Goal: Transaction & Acquisition: Purchase product/service

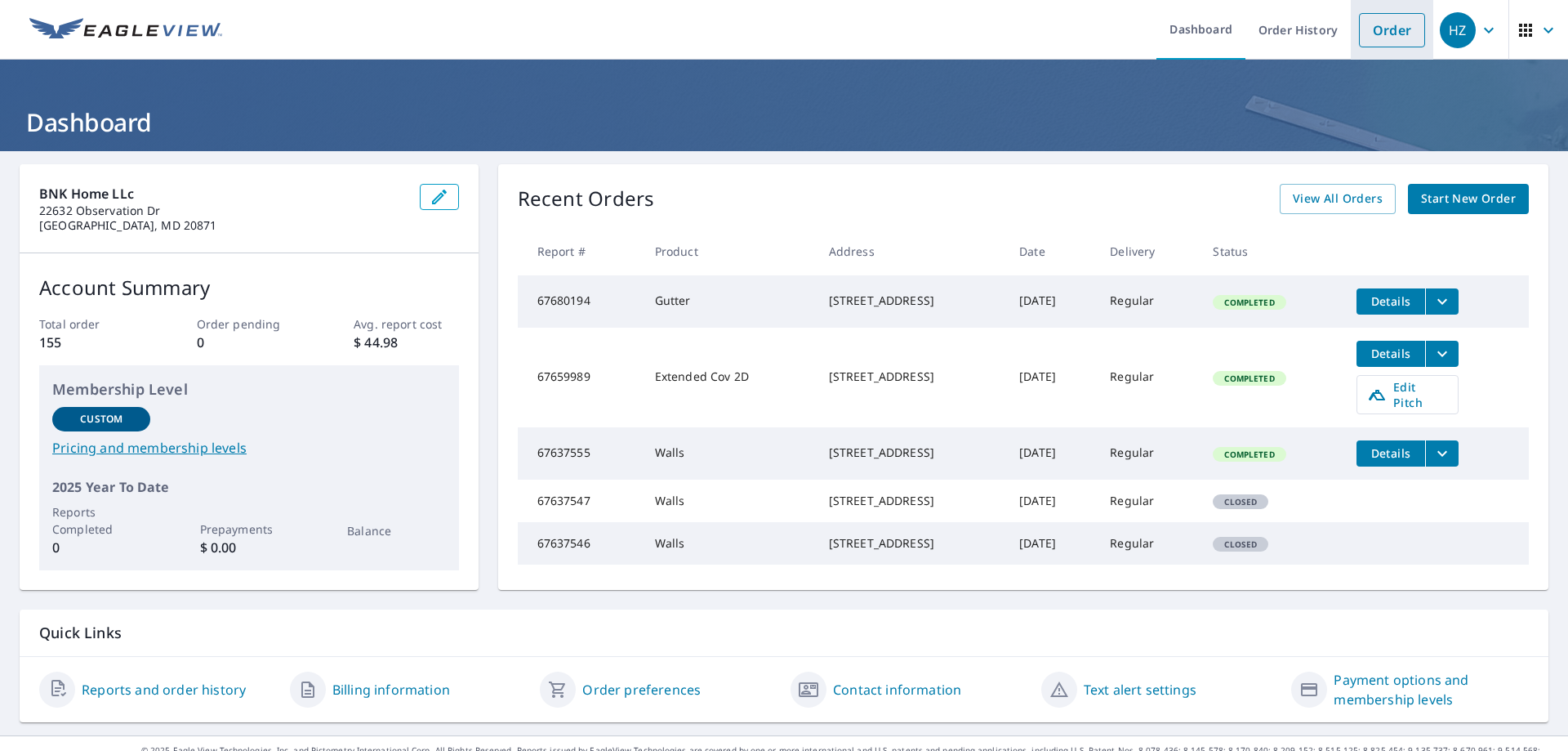
click at [1373, 29] on link "Order" at bounding box center [1391, 31] width 67 height 35
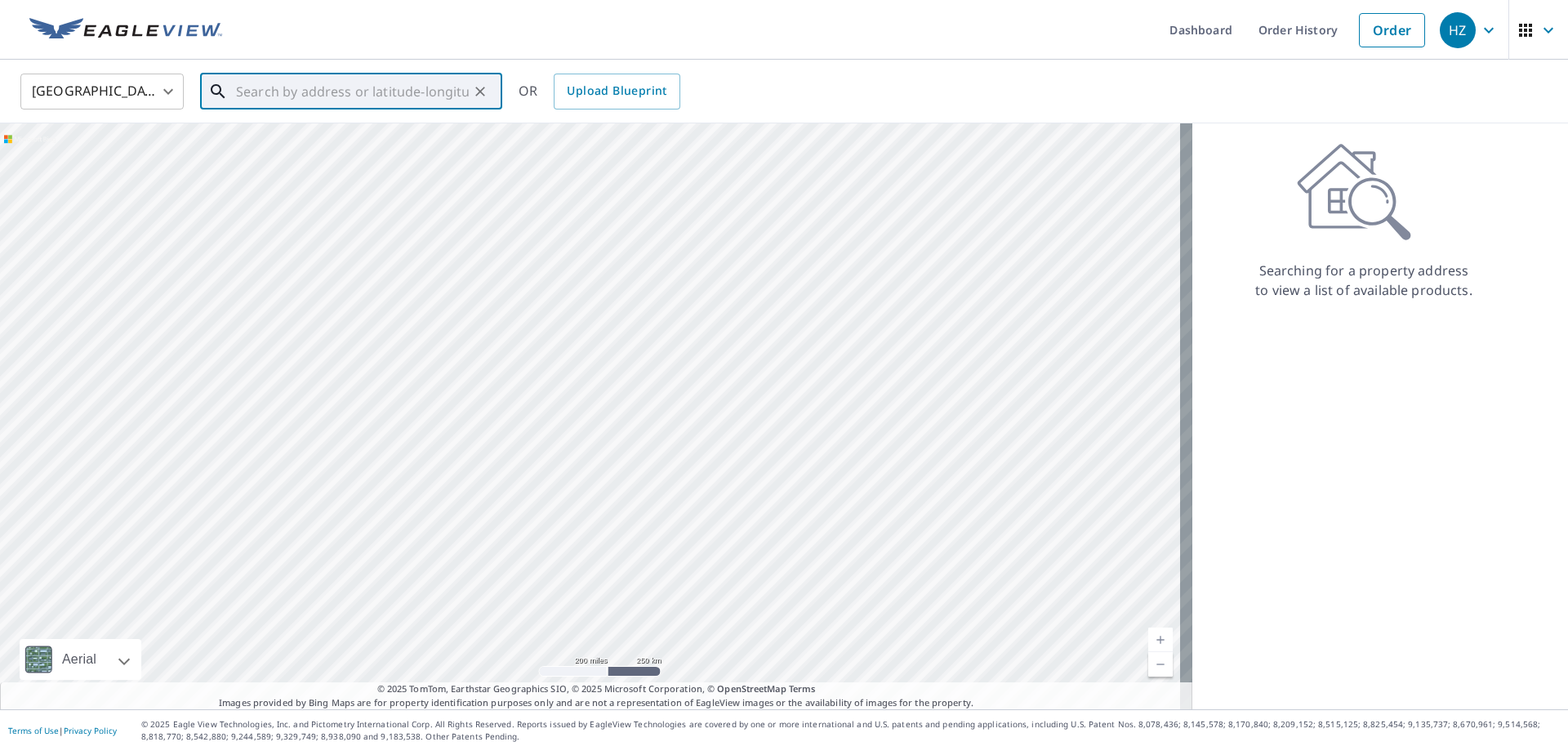
paste input "[STREET_ADDRESS]"
click at [297, 152] on p "[GEOGRAPHIC_DATA]" at bounding box center [361, 156] width 257 height 16
type input "[STREET_ADDRESS]"
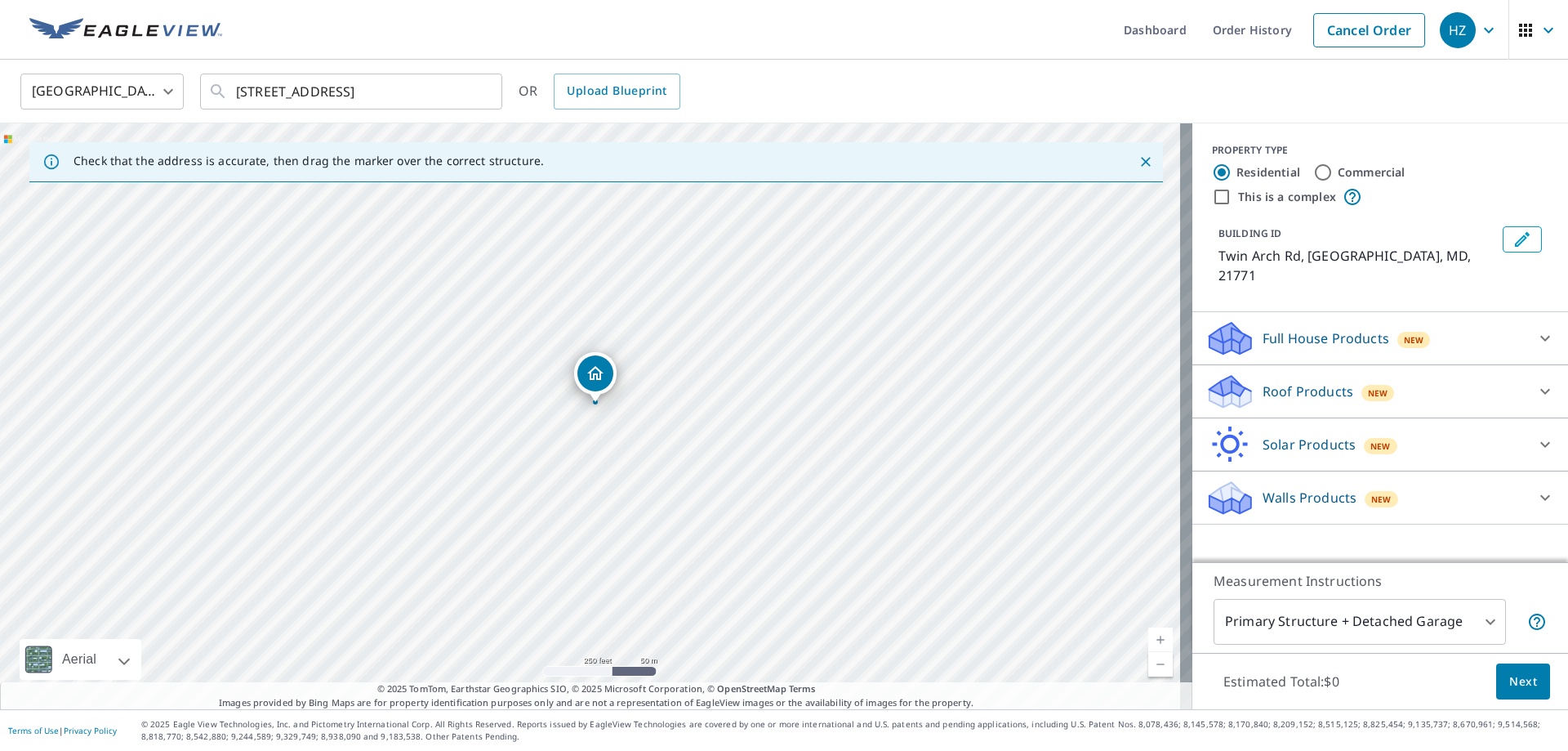
drag, startPoint x: 595, startPoint y: 385, endPoint x: 600, endPoint y: 375, distance: 11.2
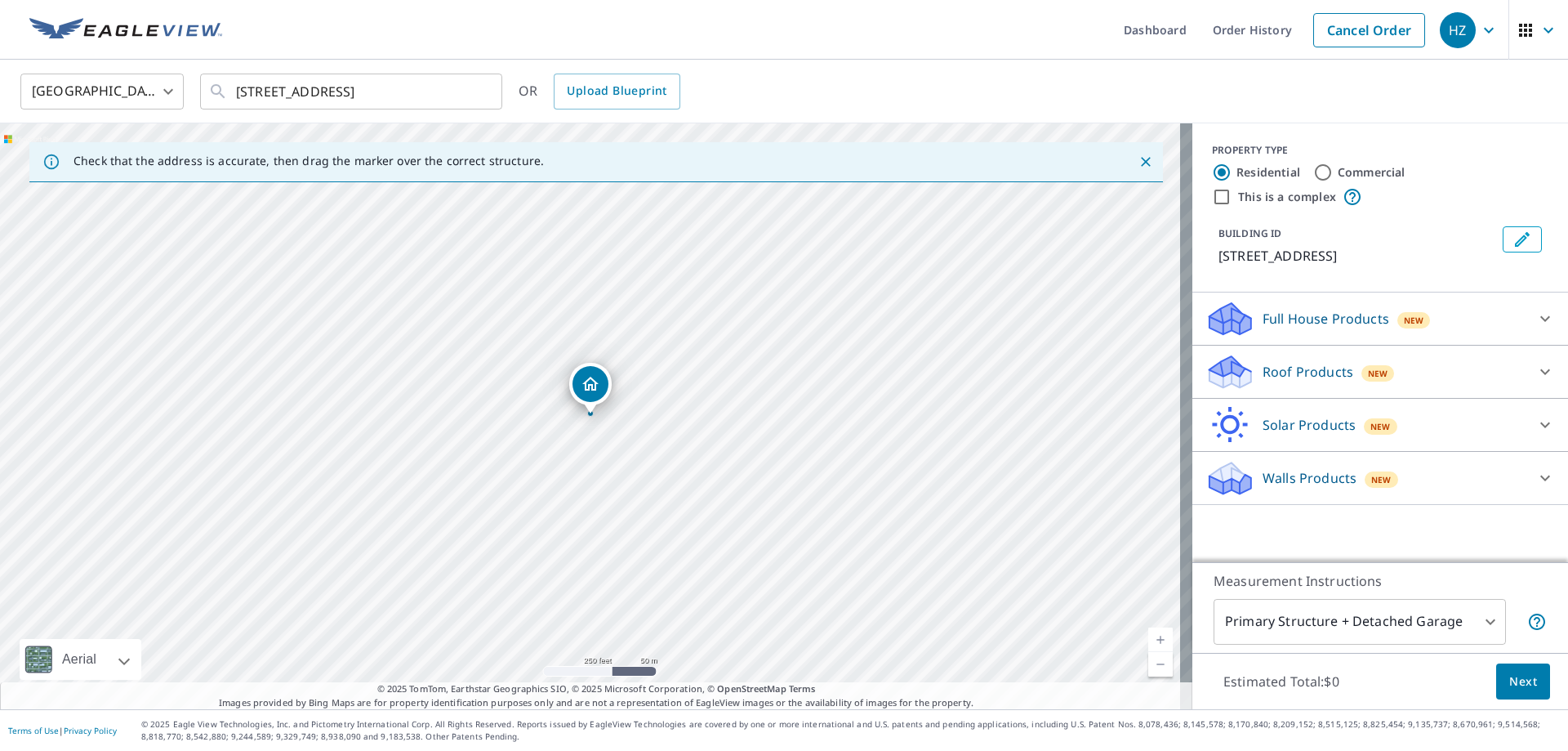
click at [527, 96] on div "OR Upload Blueprint" at bounding box center [599, 91] width 162 height 36
click at [659, 99] on span "Upload Blueprint" at bounding box center [616, 91] width 99 height 20
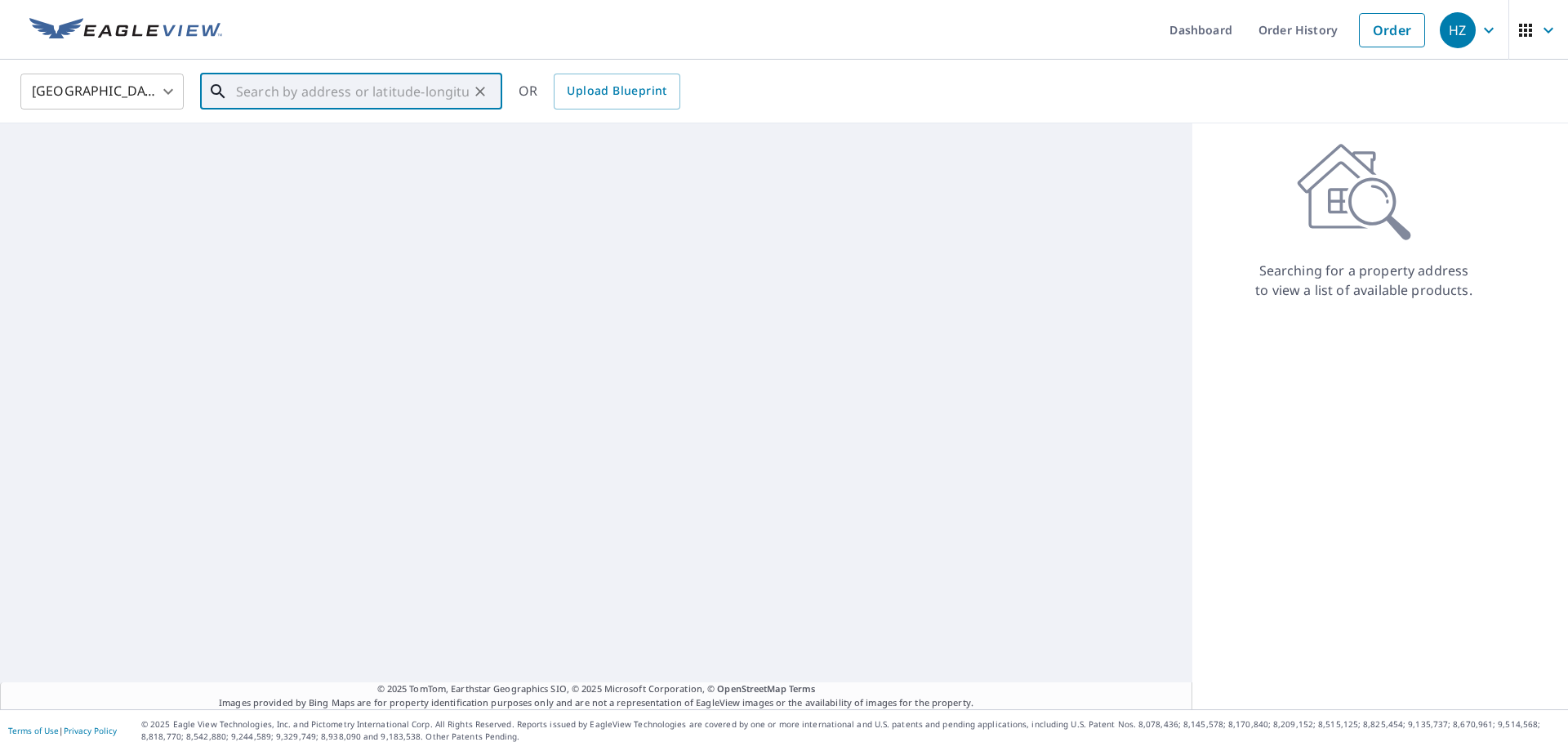
click at [344, 81] on input "text" at bounding box center [352, 91] width 233 height 45
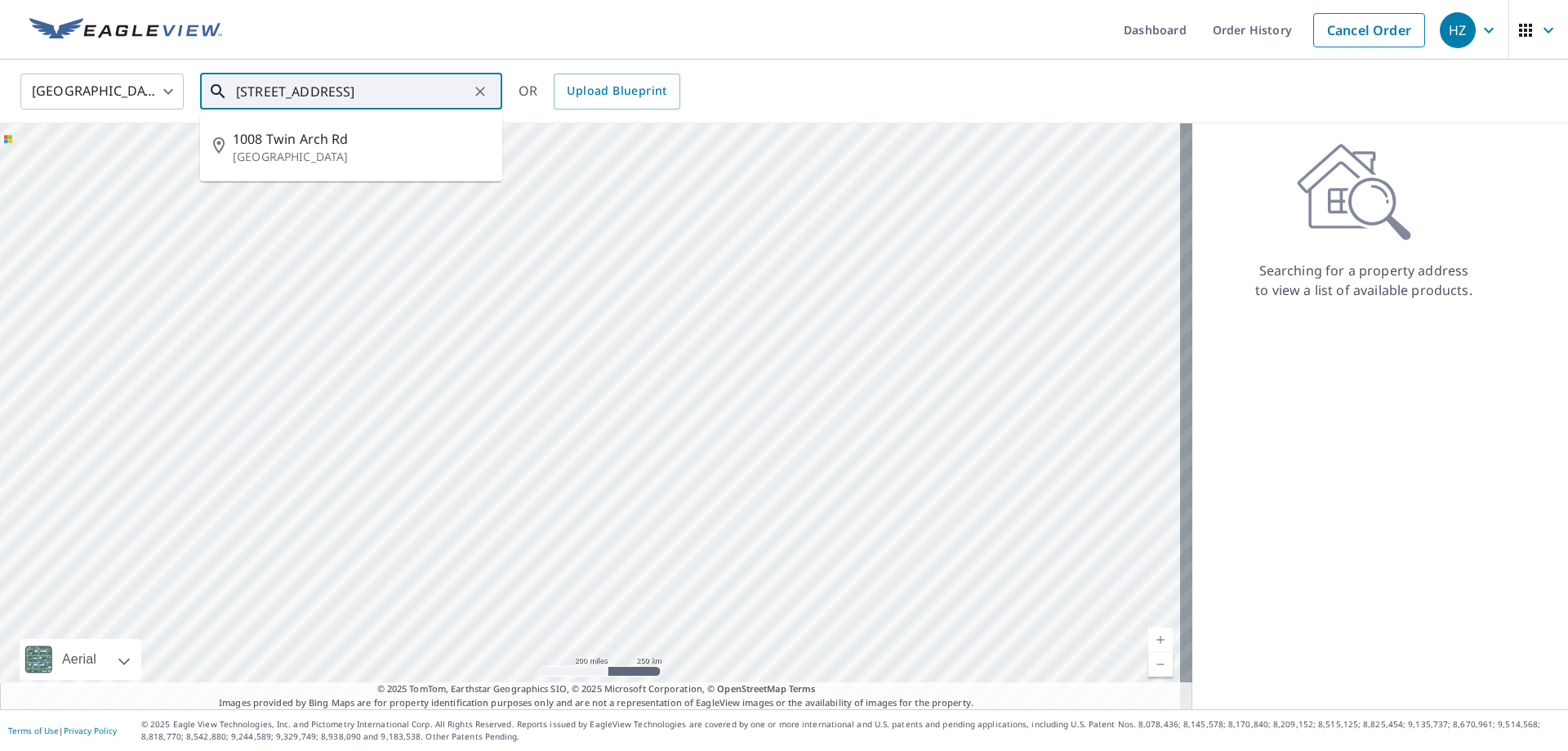
scroll to position [0, 36]
click at [289, 159] on p "[GEOGRAPHIC_DATA]" at bounding box center [361, 156] width 257 height 16
type input "[STREET_ADDRESS]"
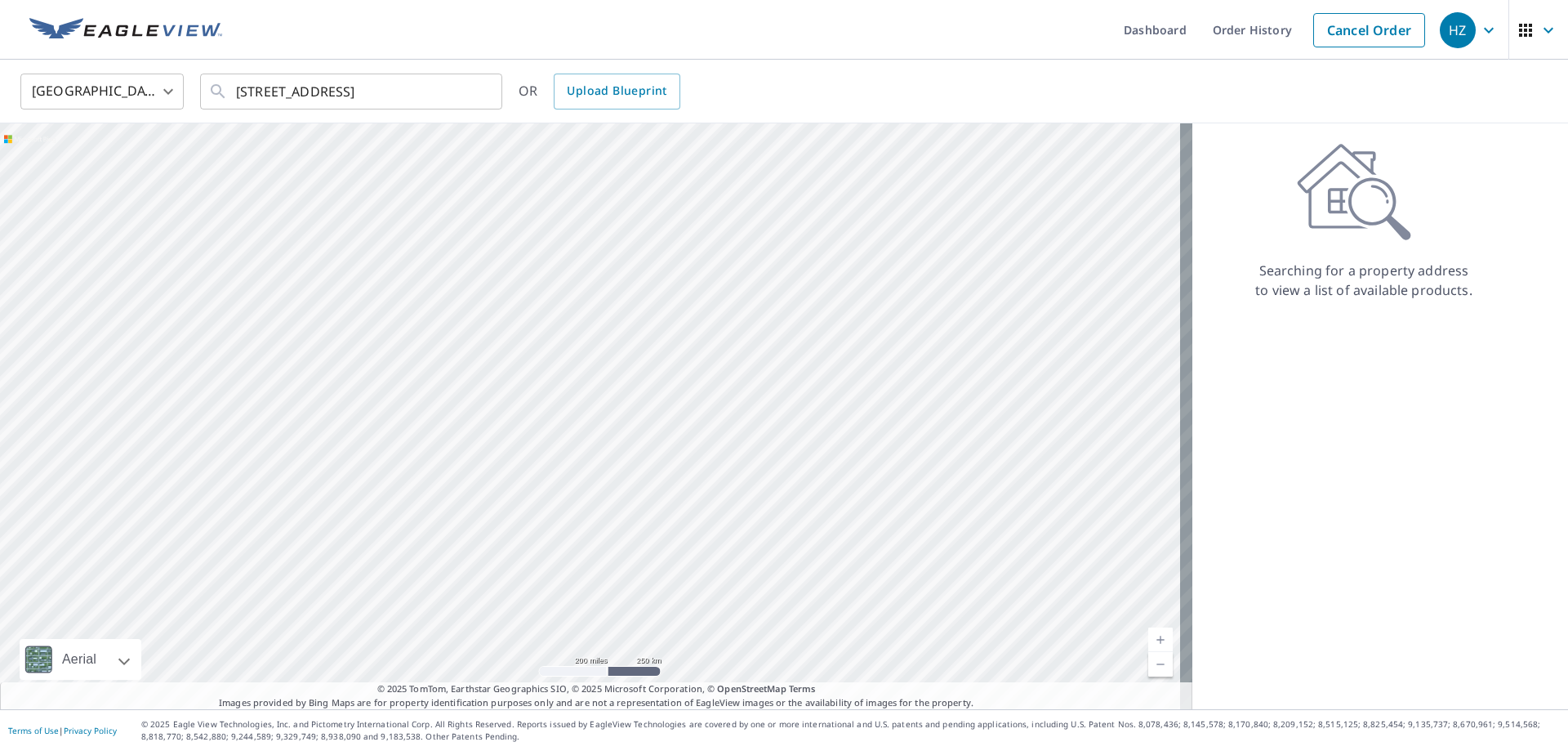
scroll to position [0, 0]
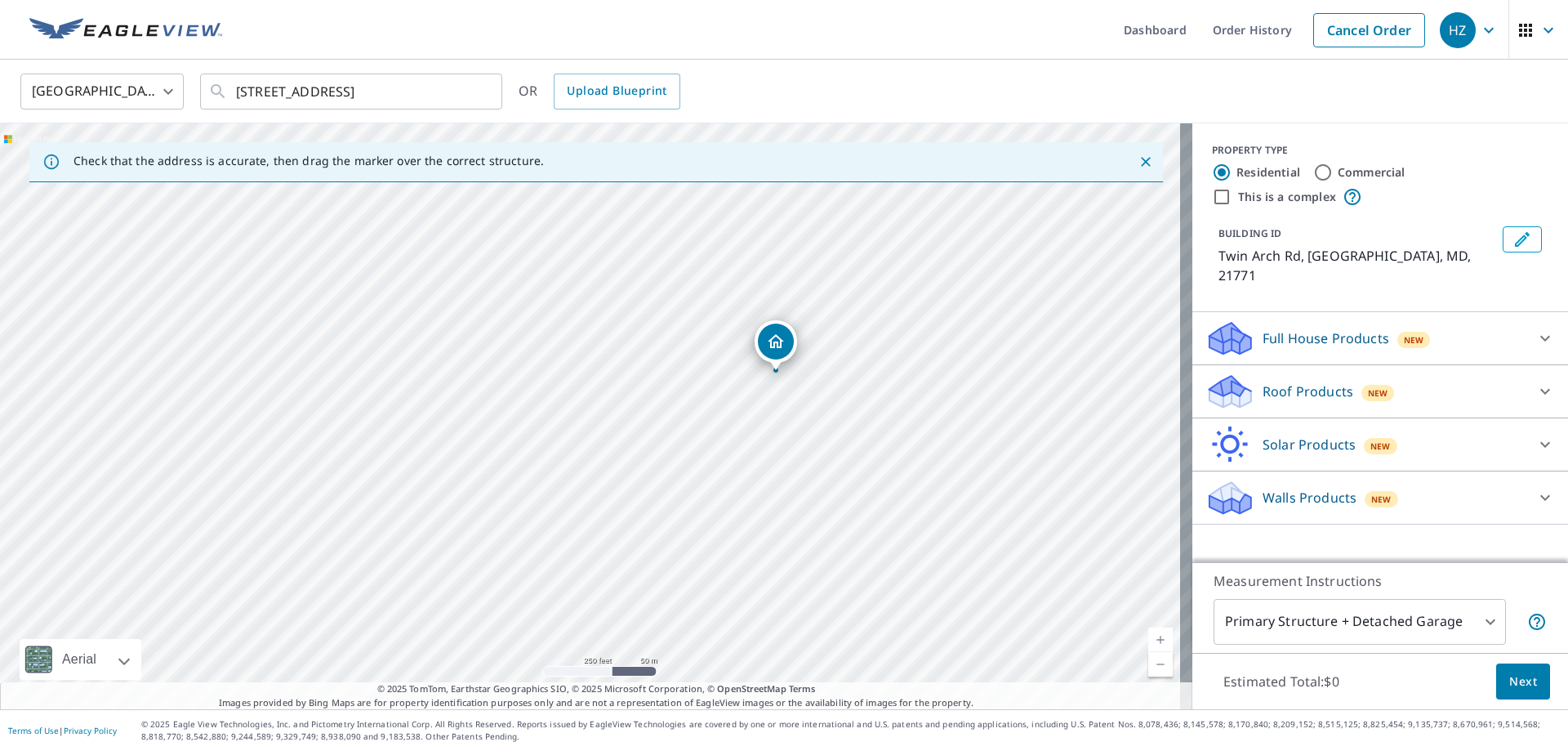
drag, startPoint x: 779, startPoint y: 285, endPoint x: 773, endPoint y: 348, distance: 63.3
